Goal: Find specific page/section: Find specific page/section

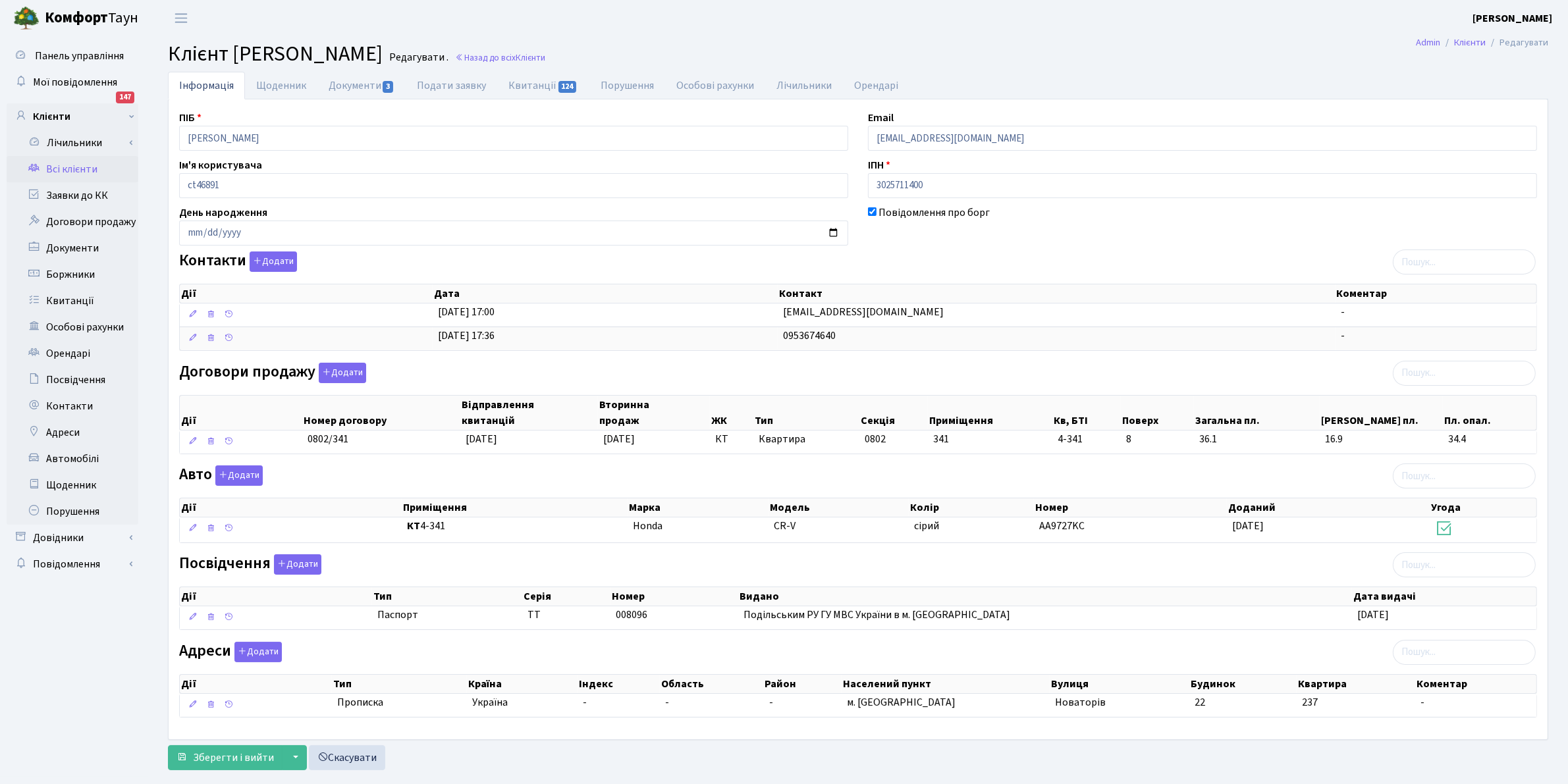
click at [71, 165] on link "Всі клієнти" at bounding box center [72, 169] width 131 height 26
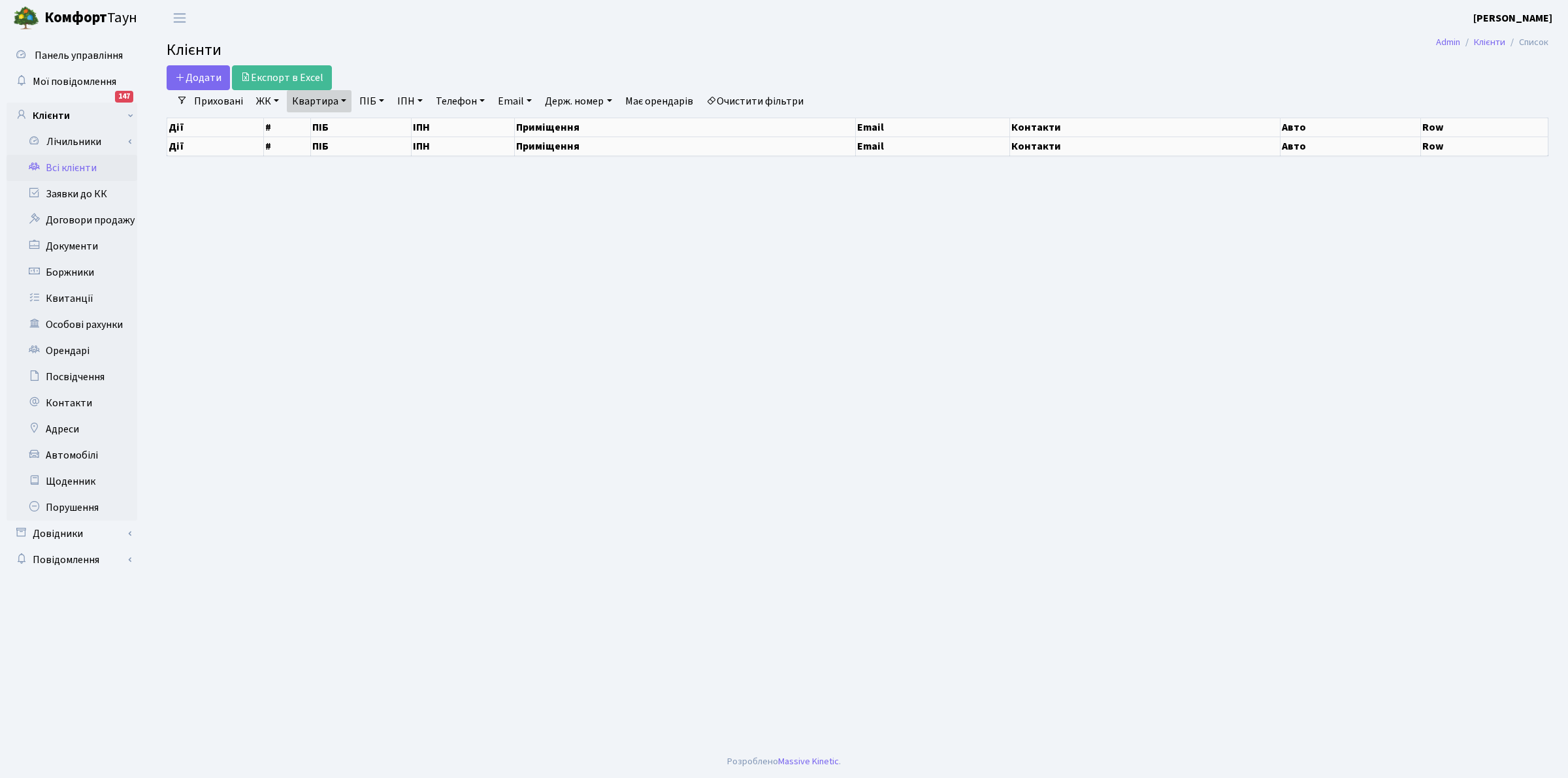
select select "25"
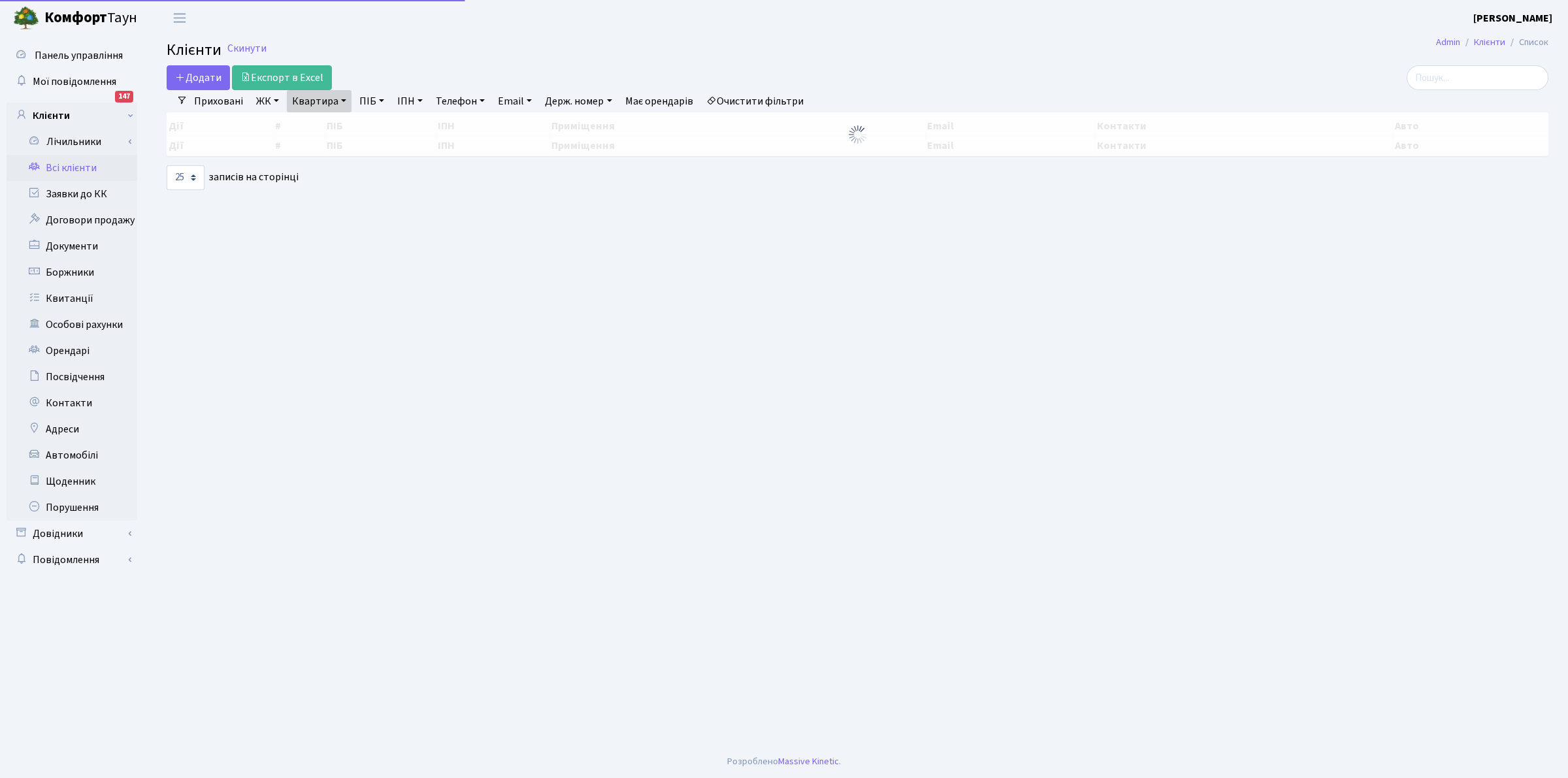
click at [775, 102] on link "Очистити фільтри" at bounding box center [755, 101] width 108 height 22
click at [225, 51] on div at bounding box center [225, 49] width 0 height 13
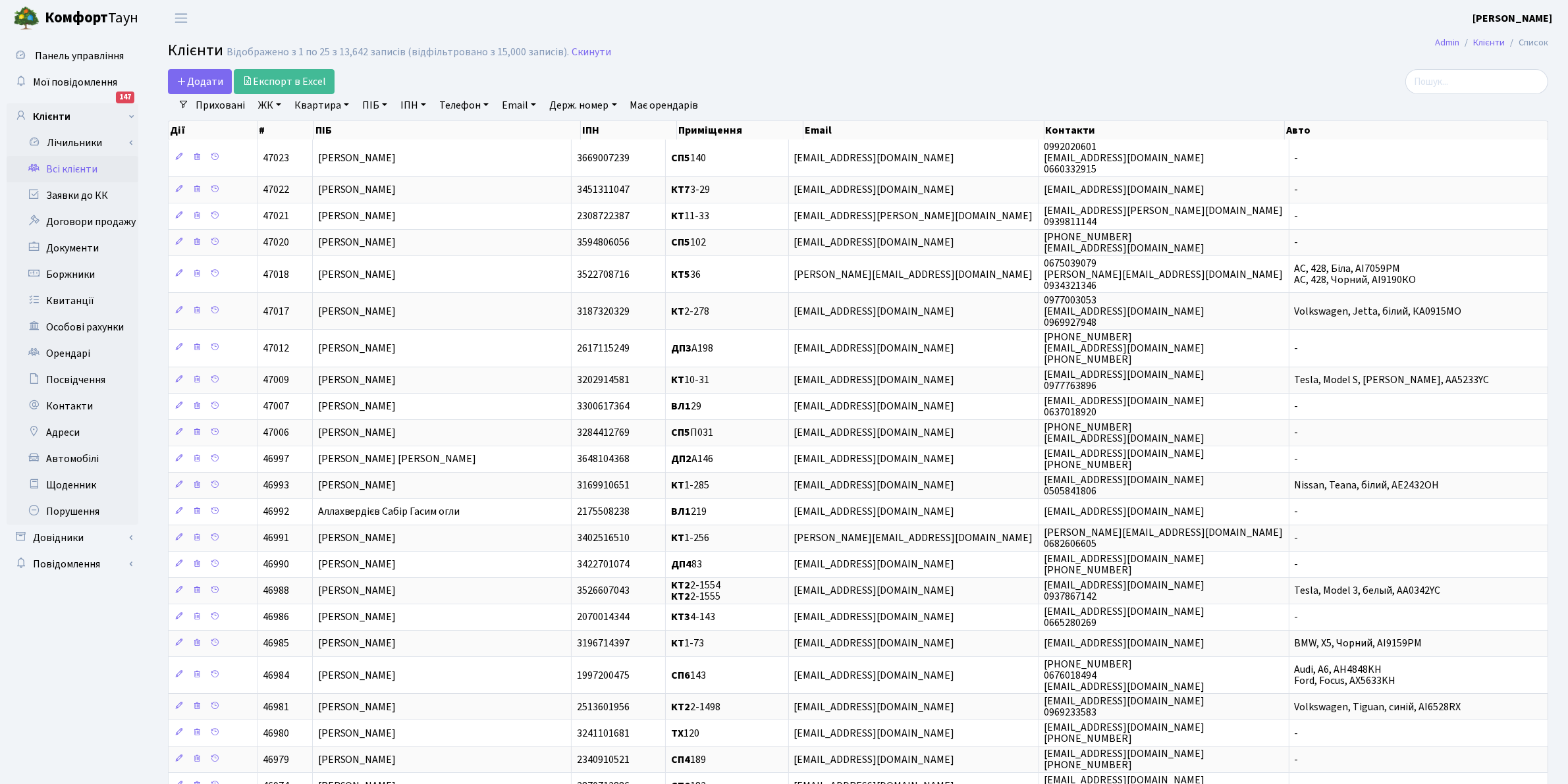
click at [366, 102] on link "ПІБ" at bounding box center [375, 105] width 35 height 23
click at [375, 132] on input "text" at bounding box center [395, 131] width 77 height 25
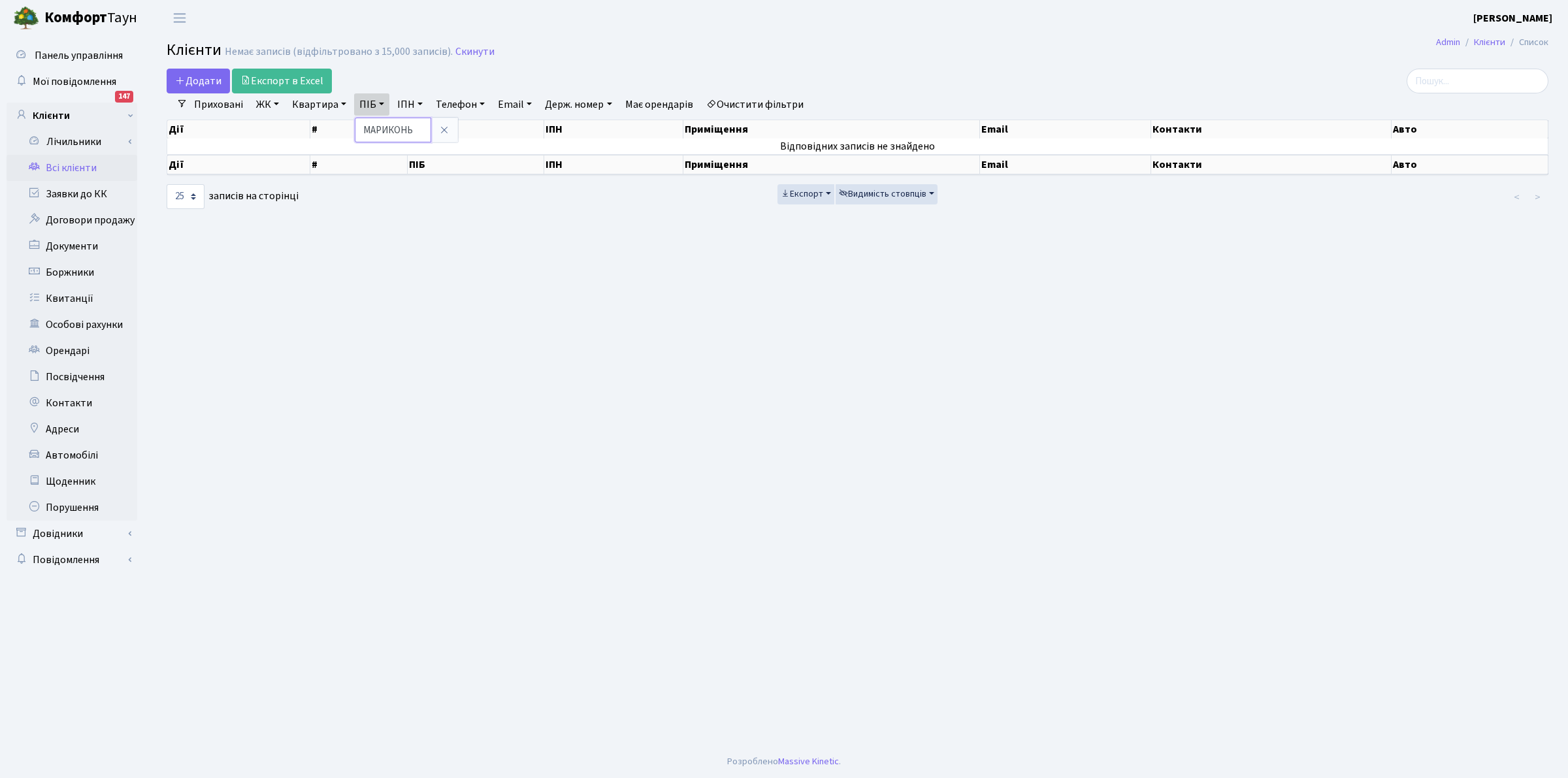
click at [387, 132] on input "МАРИКОНЬ" at bounding box center [392, 130] width 76 height 25
type input "МАРІКОНЬ"
